Goal: Transaction & Acquisition: Subscribe to service/newsletter

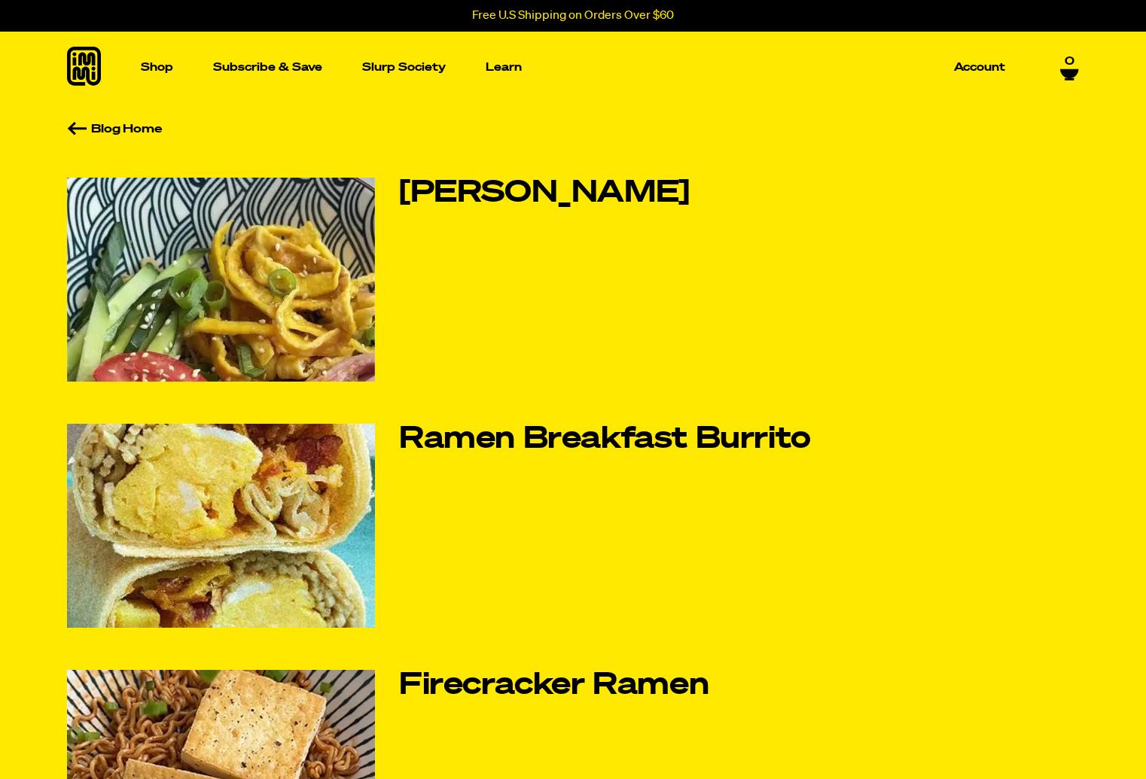
click at [1069, 73] on icon at bounding box center [1069, 73] width 18 height 9
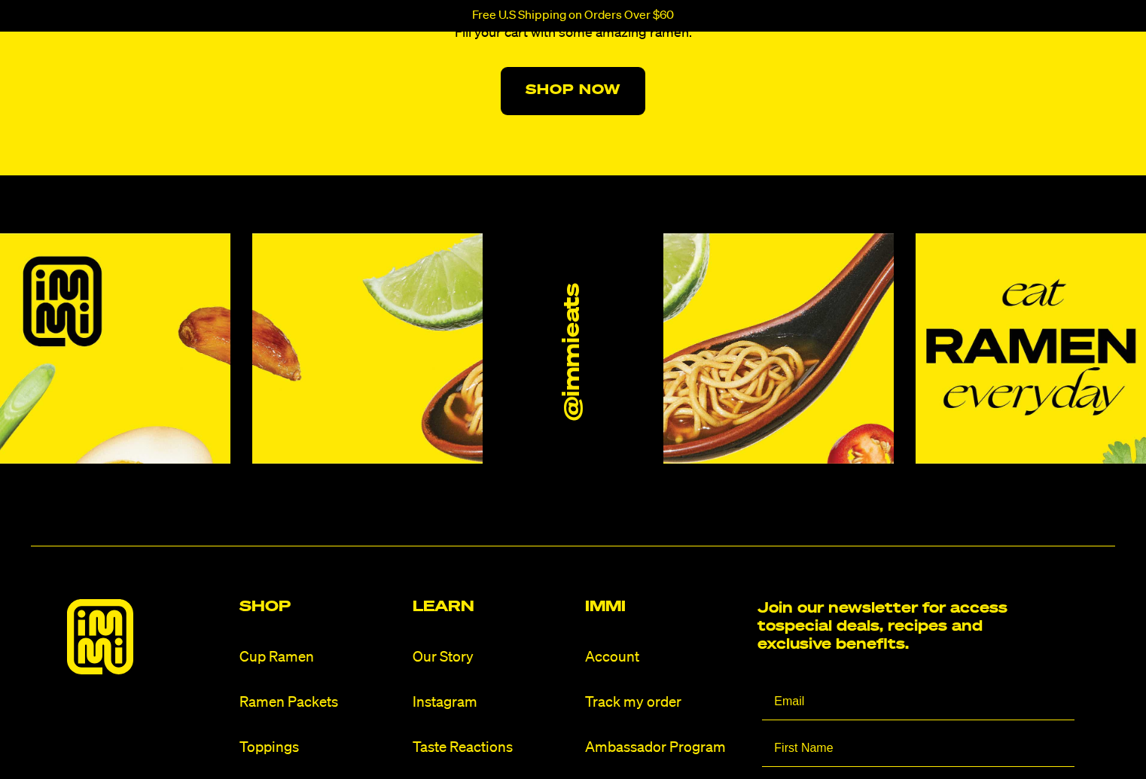
scroll to position [142, 0]
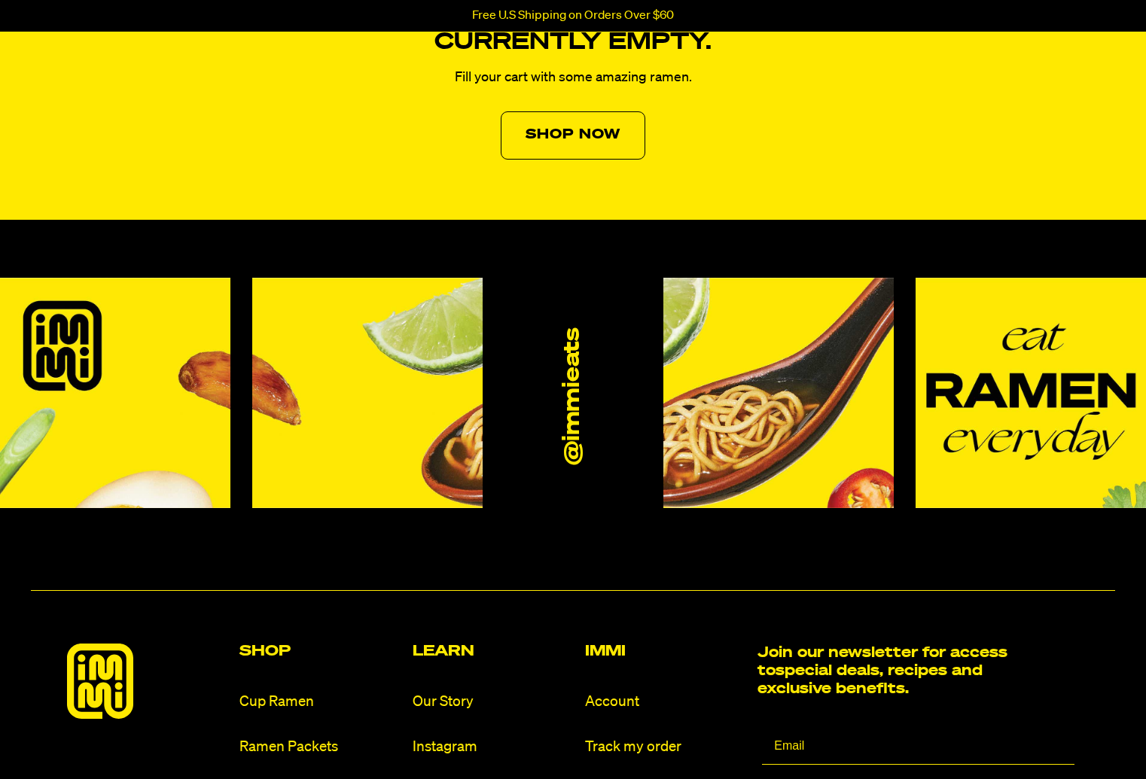
click at [642, 151] on link "Shop Now" at bounding box center [573, 135] width 145 height 48
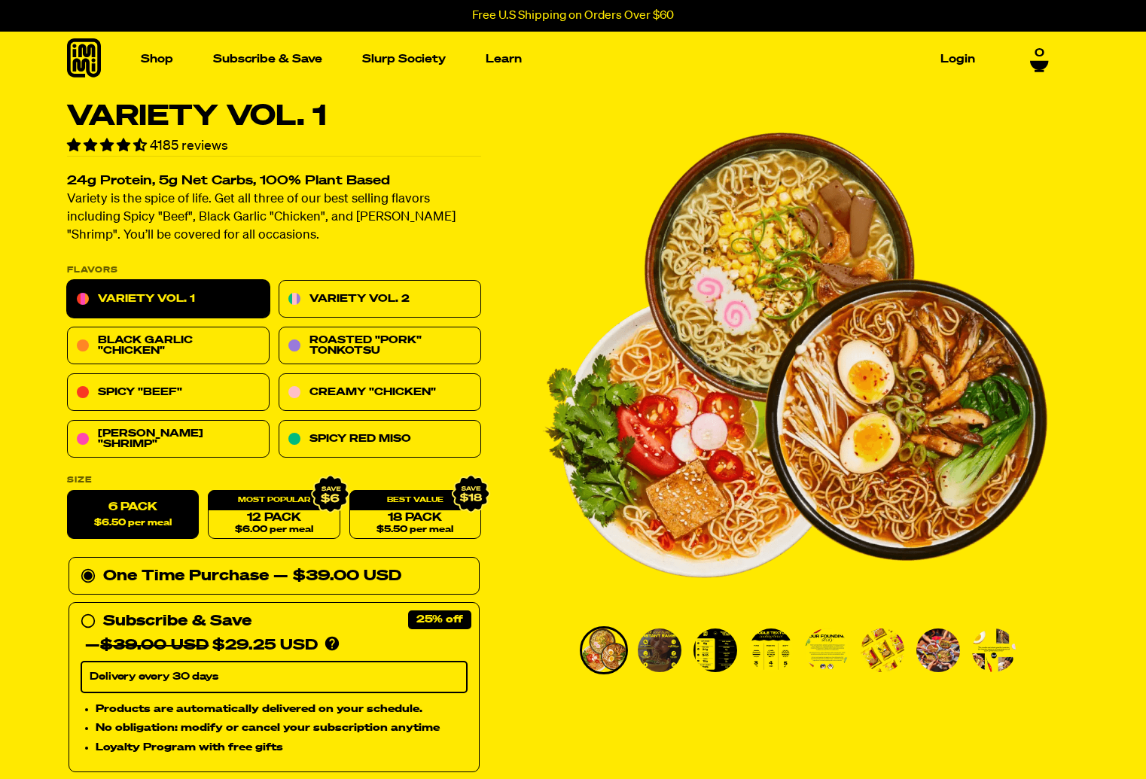
click at [108, 520] on span "$6.50 per meal" at bounding box center [133, 524] width 78 height 10
click at [68, 492] on input "6 Pack $6.50 per meal" at bounding box center [67, 491] width 1 height 1
click at [224, 355] on link "Black Garlic "Chicken"" at bounding box center [168, 347] width 203 height 38
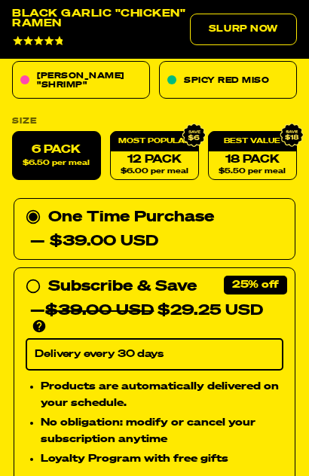
scroll to position [908, 0]
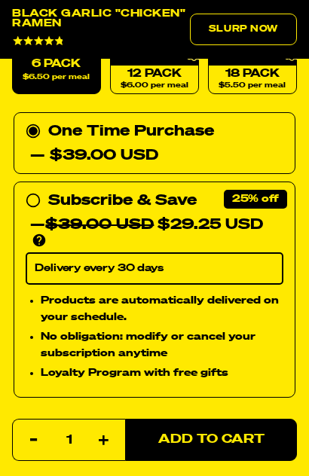
click at [162, 193] on div "Subscribe & Save 25%" at bounding box center [122, 200] width 148 height 24
click at [35, 188] on input "Subscribe & Save 25% — $39.00 USD $29.25 USD You'll receive your selected flavo…" at bounding box center [31, 188] width 10 height 0
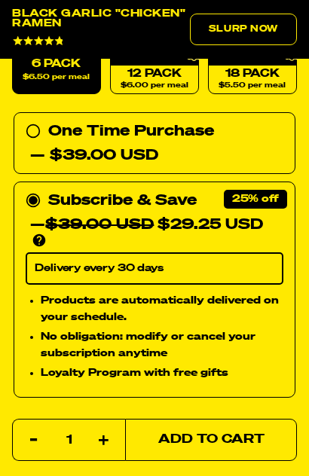
click at [162, 433] on span "Add to Cart" at bounding box center [211, 439] width 106 height 13
select select "Every 30 Days"
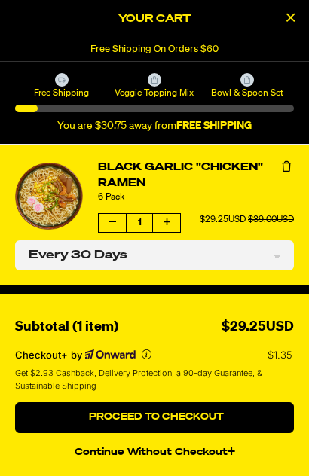
click at [214, 451] on button "continue without Checkout+" at bounding box center [154, 450] width 279 height 22
click at [207, 459] on button "continue without Checkout+" at bounding box center [154, 450] width 279 height 22
